Goal: Information Seeking & Learning: Learn about a topic

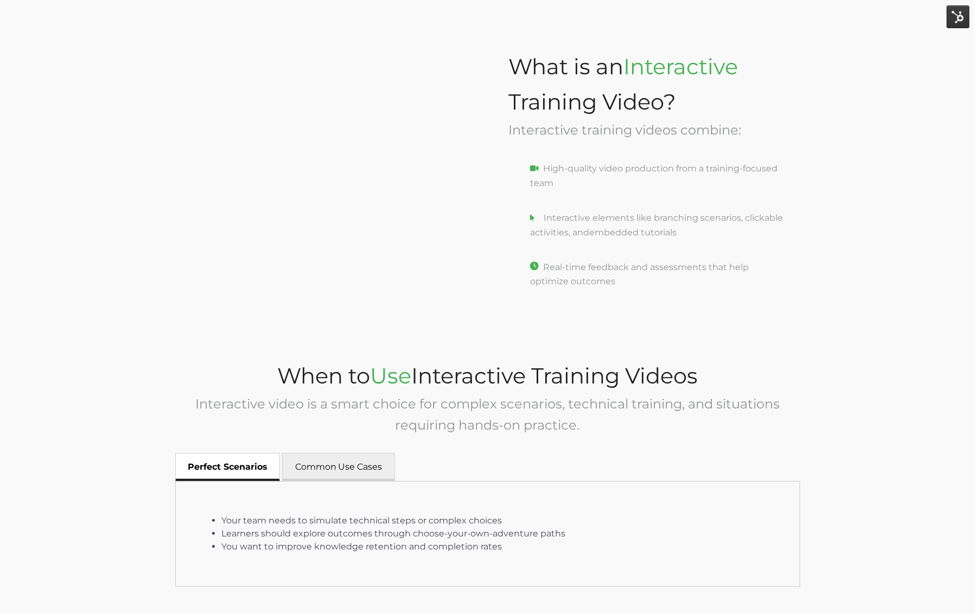
scroll to position [1224, 0]
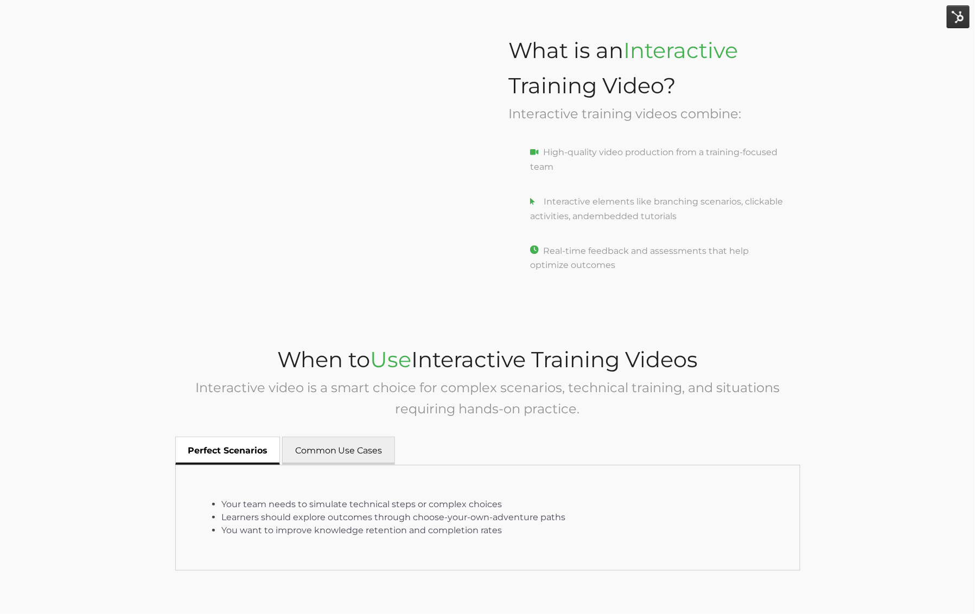
click at [327, 466] on div "Your team needs to simulate technical steps or complex choices Learners should …" at bounding box center [488, 518] width 624 height 105
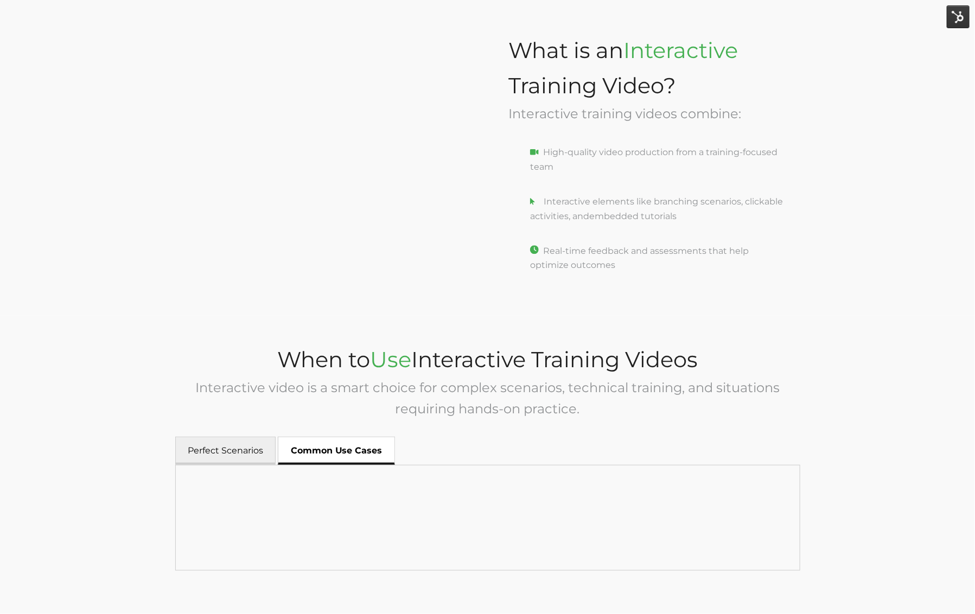
click at [327, 456] on button "Common Use Cases" at bounding box center [336, 451] width 117 height 28
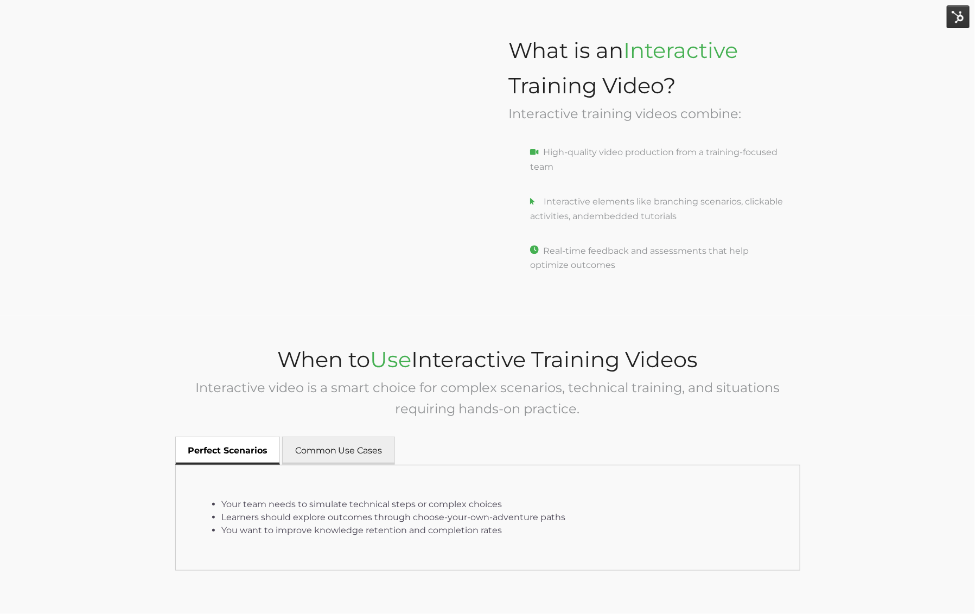
click at [267, 448] on button "Perfect Scenarios" at bounding box center [227, 451] width 105 height 28
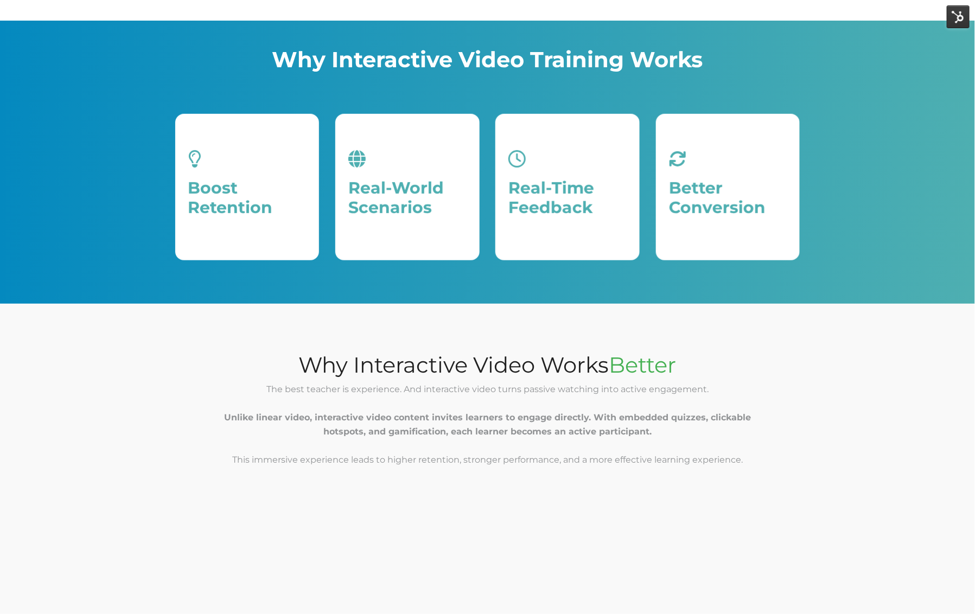
scroll to position [267, 0]
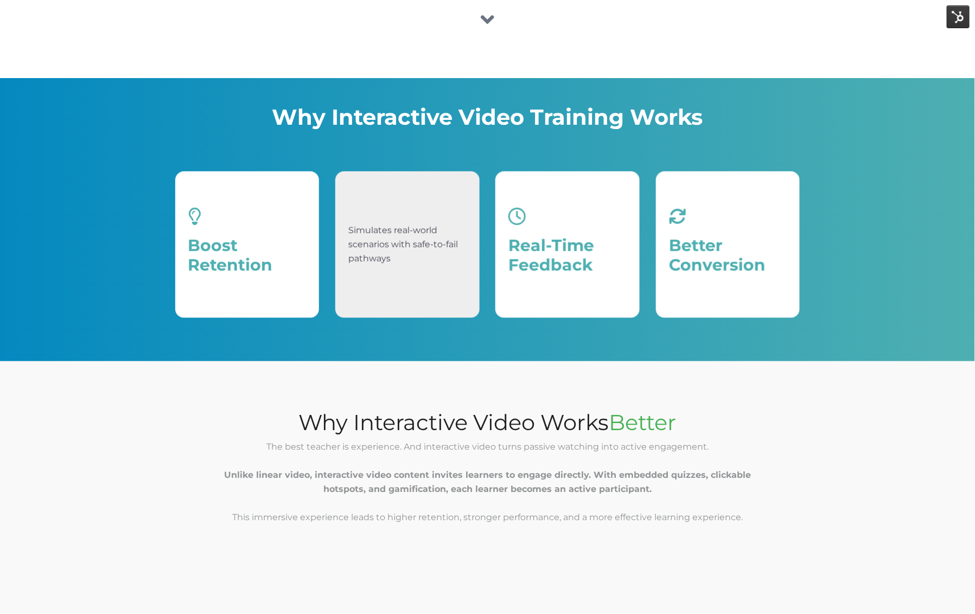
click at [355, 249] on div "Real-World Scenarios Simulates real-world scenarios with safe-to-fail pathways" at bounding box center [407, 245] width 144 height 147
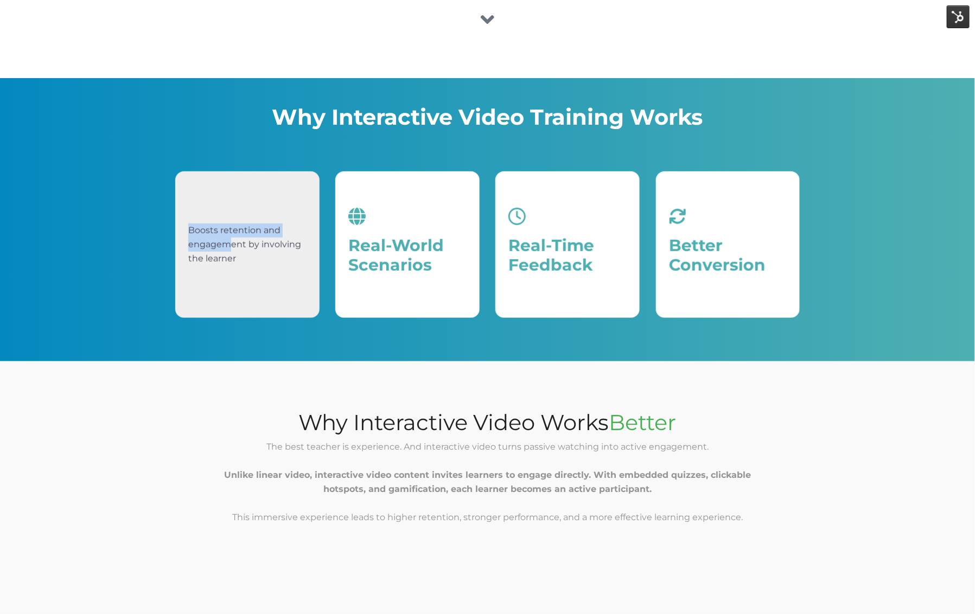
drag, startPoint x: 270, startPoint y: 280, endPoint x: 227, endPoint y: 244, distance: 55.9
click at [227, 244] on div "Boost Retention Boosts retention and engagement by involving the learner" at bounding box center [247, 245] width 144 height 147
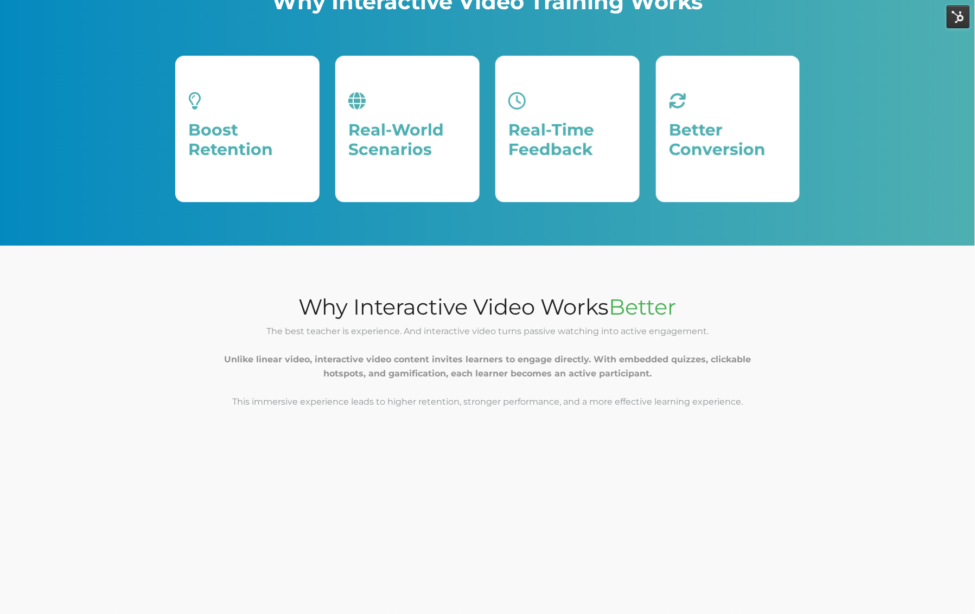
scroll to position [0, 0]
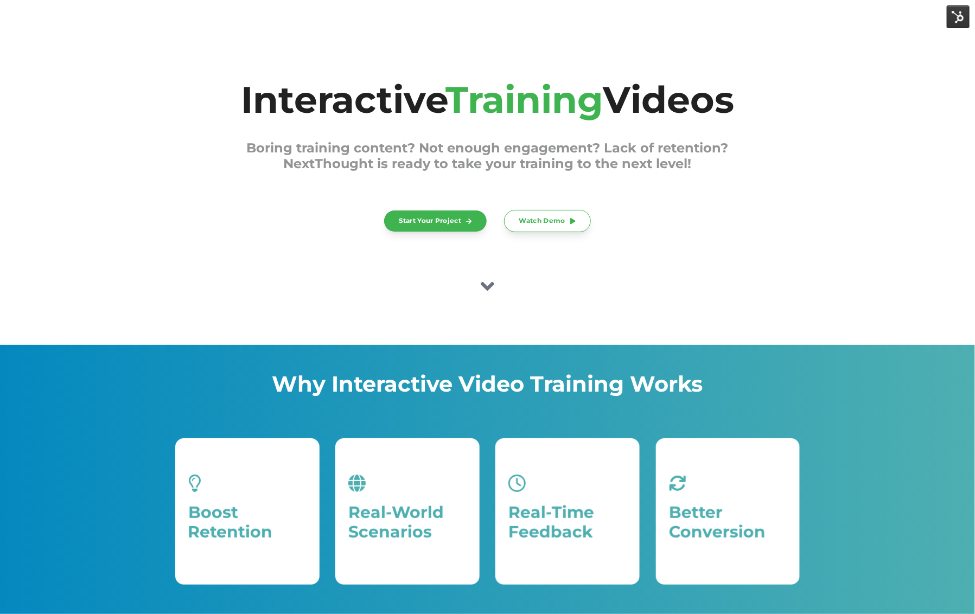
click at [489, 289] on icon at bounding box center [488, 286] width 14 height 9
click at [481, 282] on icon at bounding box center [488, 287] width 14 height 22
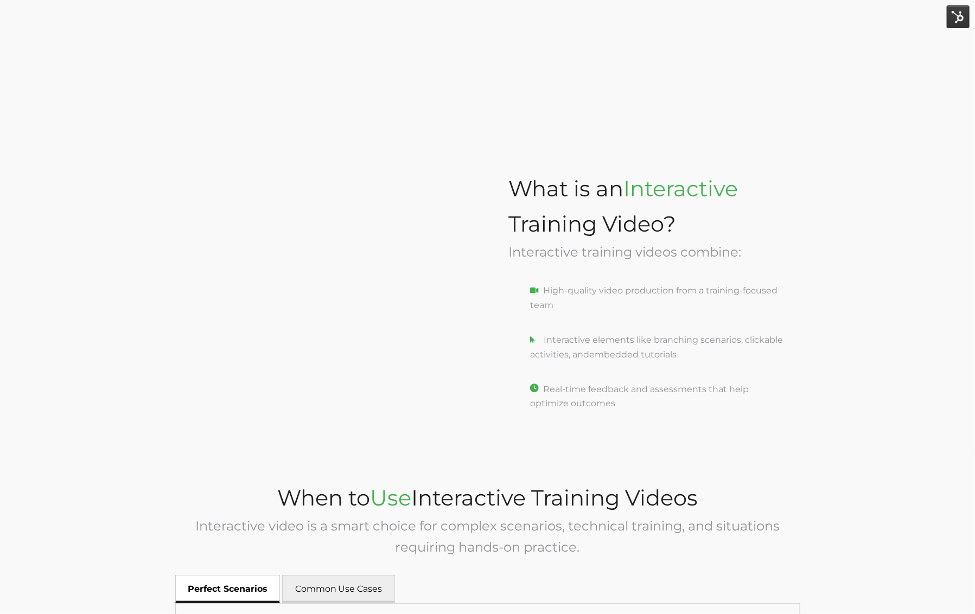
scroll to position [1143, 0]
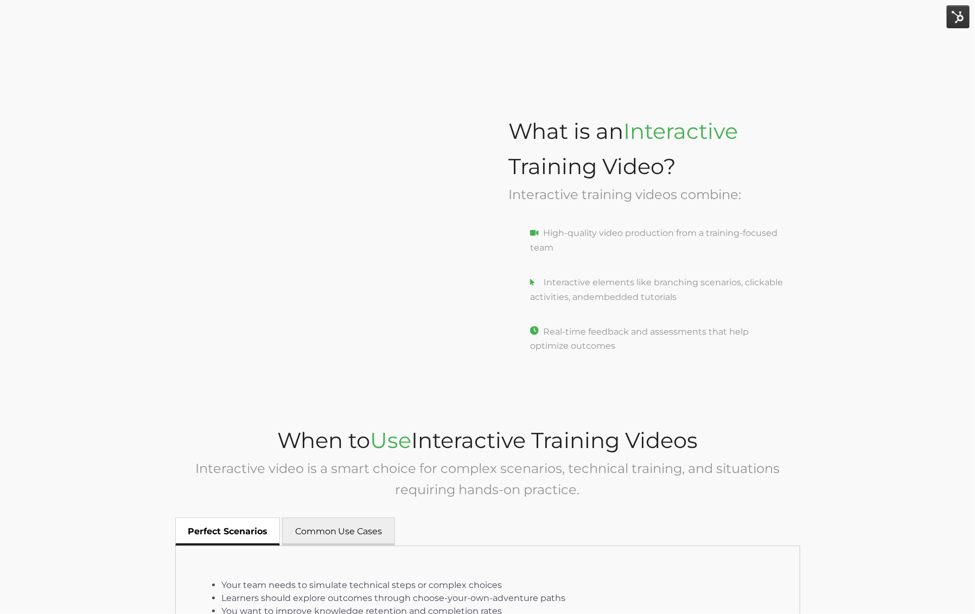
click at [529, 231] on p "High-quality video production from a training-focused team" at bounding box center [648, 247] width 278 height 43
drag, startPoint x: 538, startPoint y: 290, endPoint x: 524, endPoint y: 279, distance: 18.1
click at [524, 279] on p "Interactive elements like branching scenarios, clickable activities, and embedd…" at bounding box center [648, 297] width 278 height 43
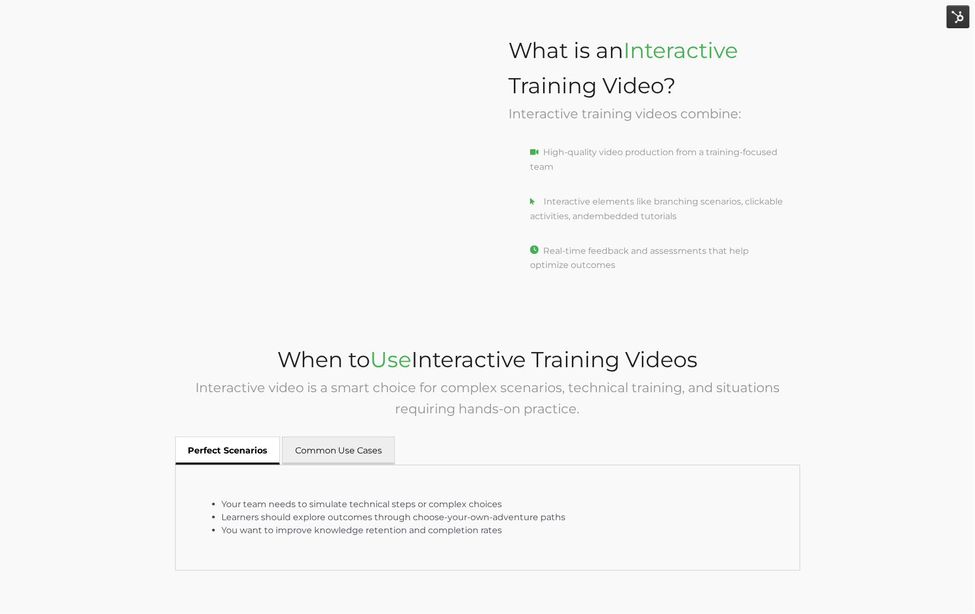
drag, startPoint x: 539, startPoint y: 249, endPoint x: 527, endPoint y: 251, distance: 12.1
click at [527, 251] on p "Real-time feedback and assessments that help optimize outcomes" at bounding box center [648, 258] width 278 height 29
click at [535, 151] on icon at bounding box center [534, 152] width 9 height 6
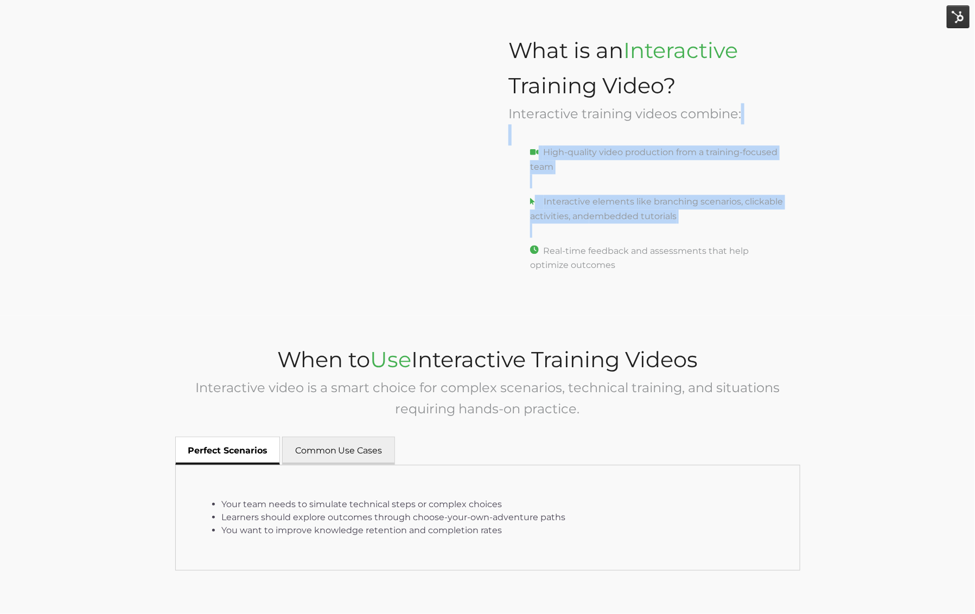
drag, startPoint x: 539, startPoint y: 252, endPoint x: 514, endPoint y: 140, distance: 114.6
click at [514, 141] on span "What is an Interactive Training Video? Interactive training videos combine: Hig…" at bounding box center [648, 153] width 278 height 240
click at [556, 134] on div "Interactive training videos combine:" at bounding box center [648, 124] width 278 height 42
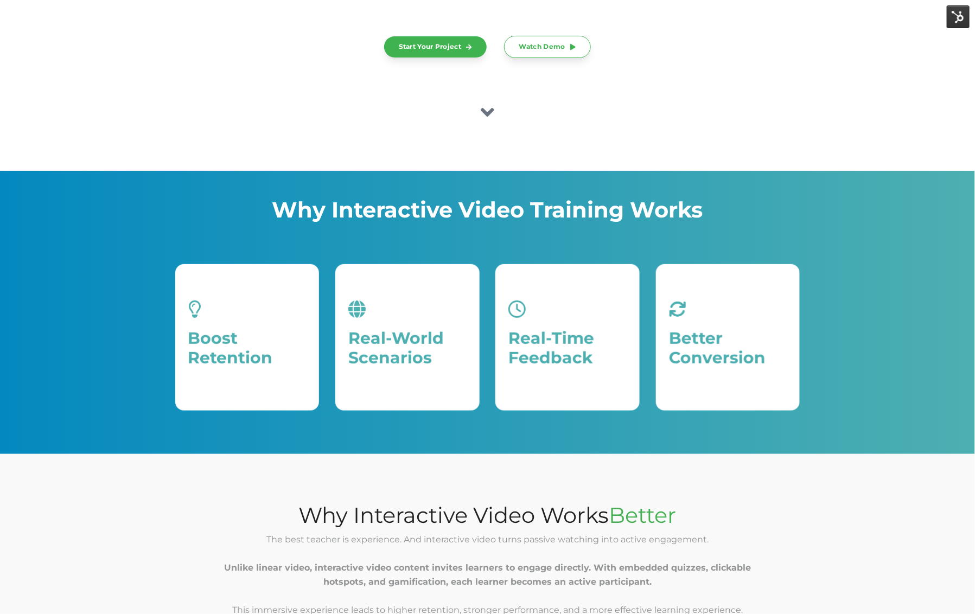
scroll to position [0, 0]
